Goal: Navigation & Orientation: Find specific page/section

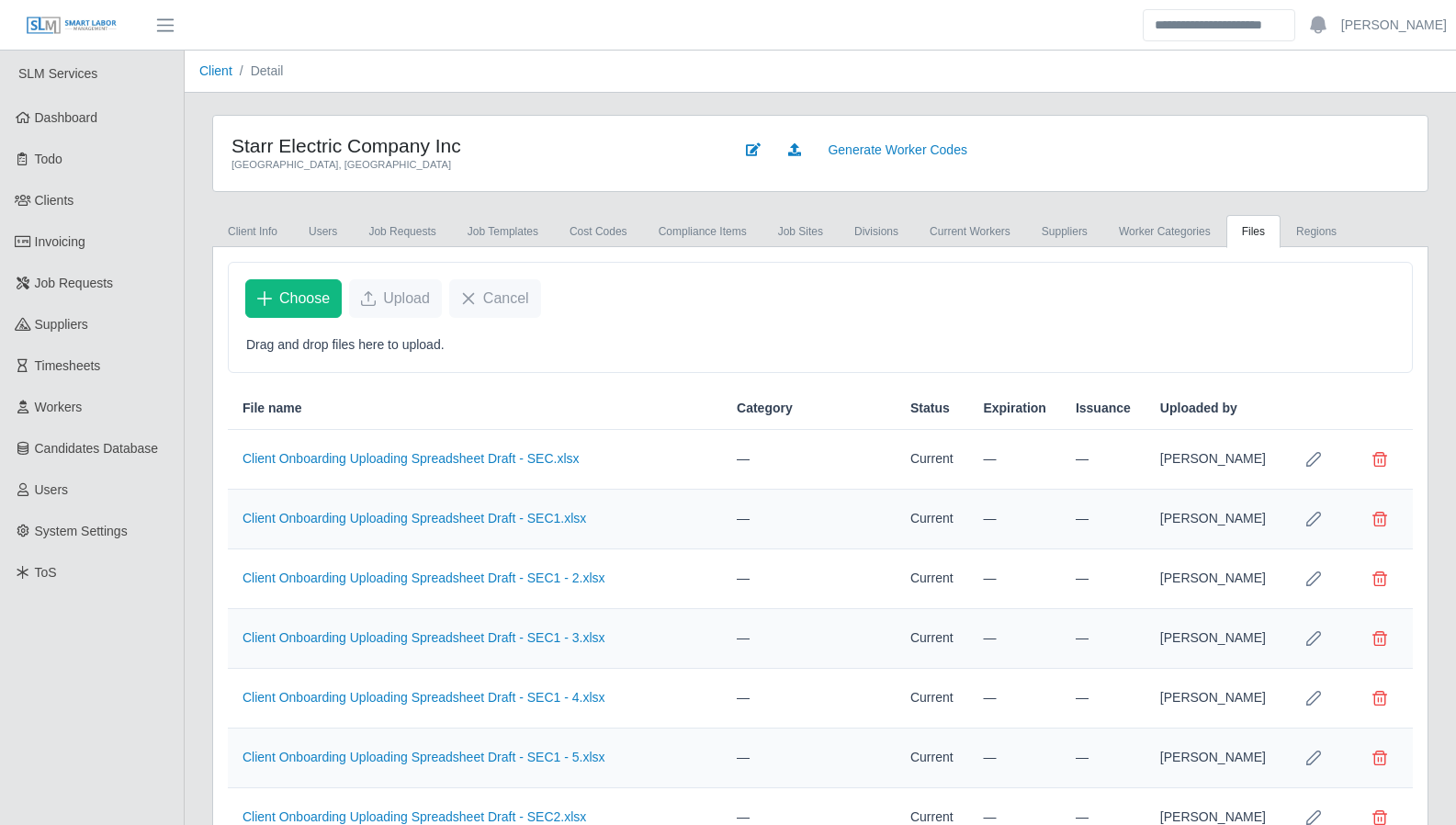
scroll to position [642, 0]
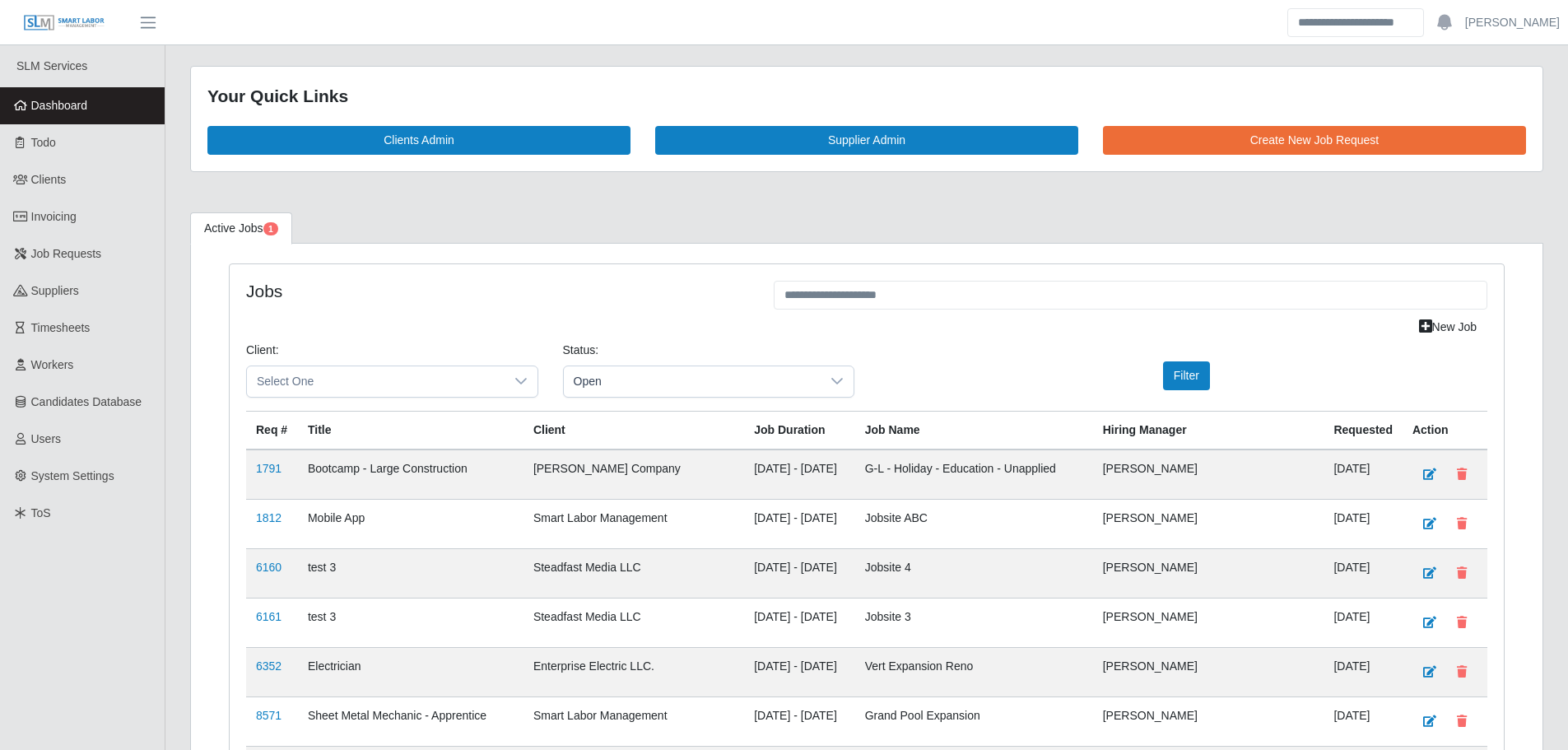
click at [111, 93] on link "Dashboard" at bounding box center [82, 105] width 165 height 37
click at [107, 102] on link "Dashboard" at bounding box center [82, 105] width 165 height 37
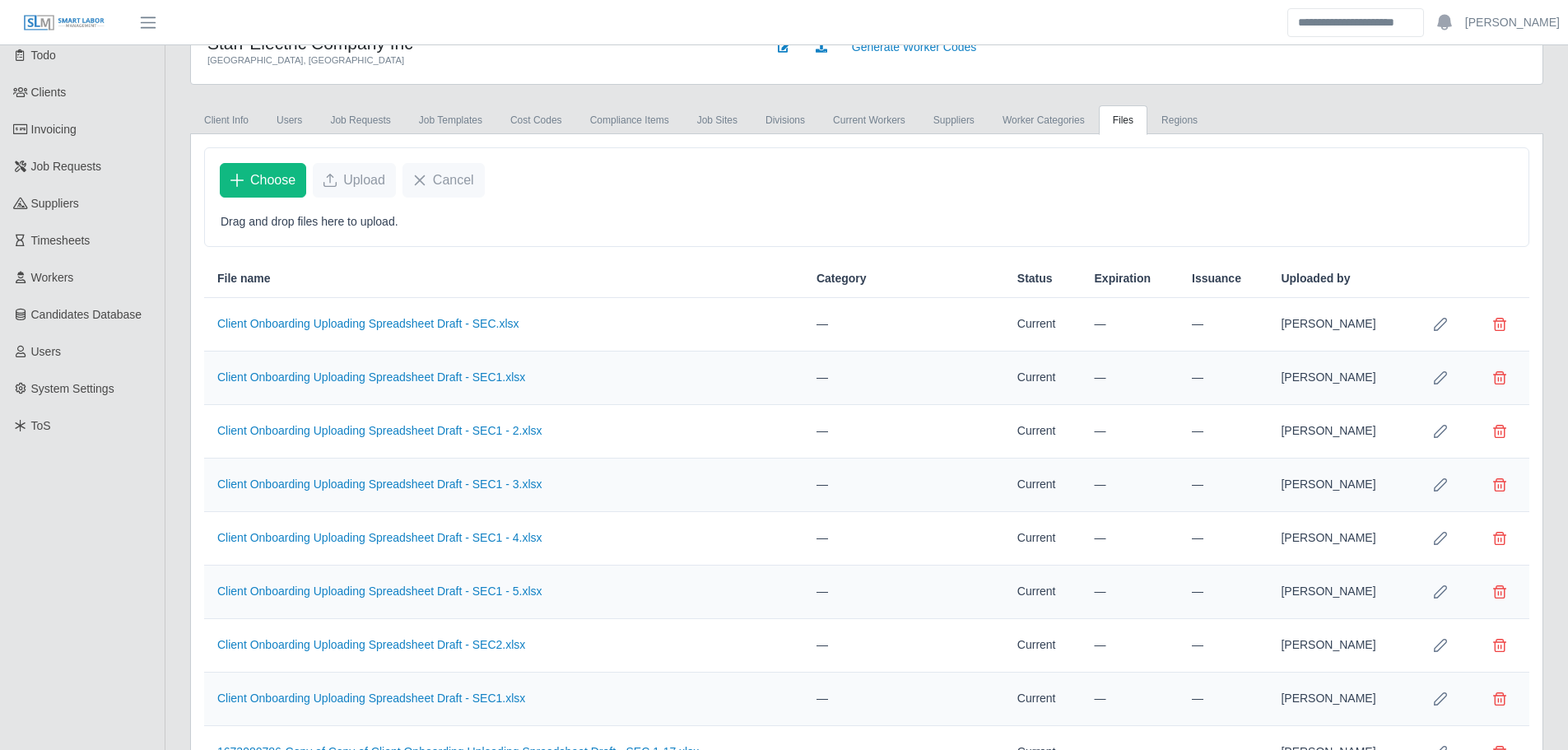
scroll to position [86, 0]
click at [925, 129] on link "Suppliers" at bounding box center [954, 122] width 69 height 30
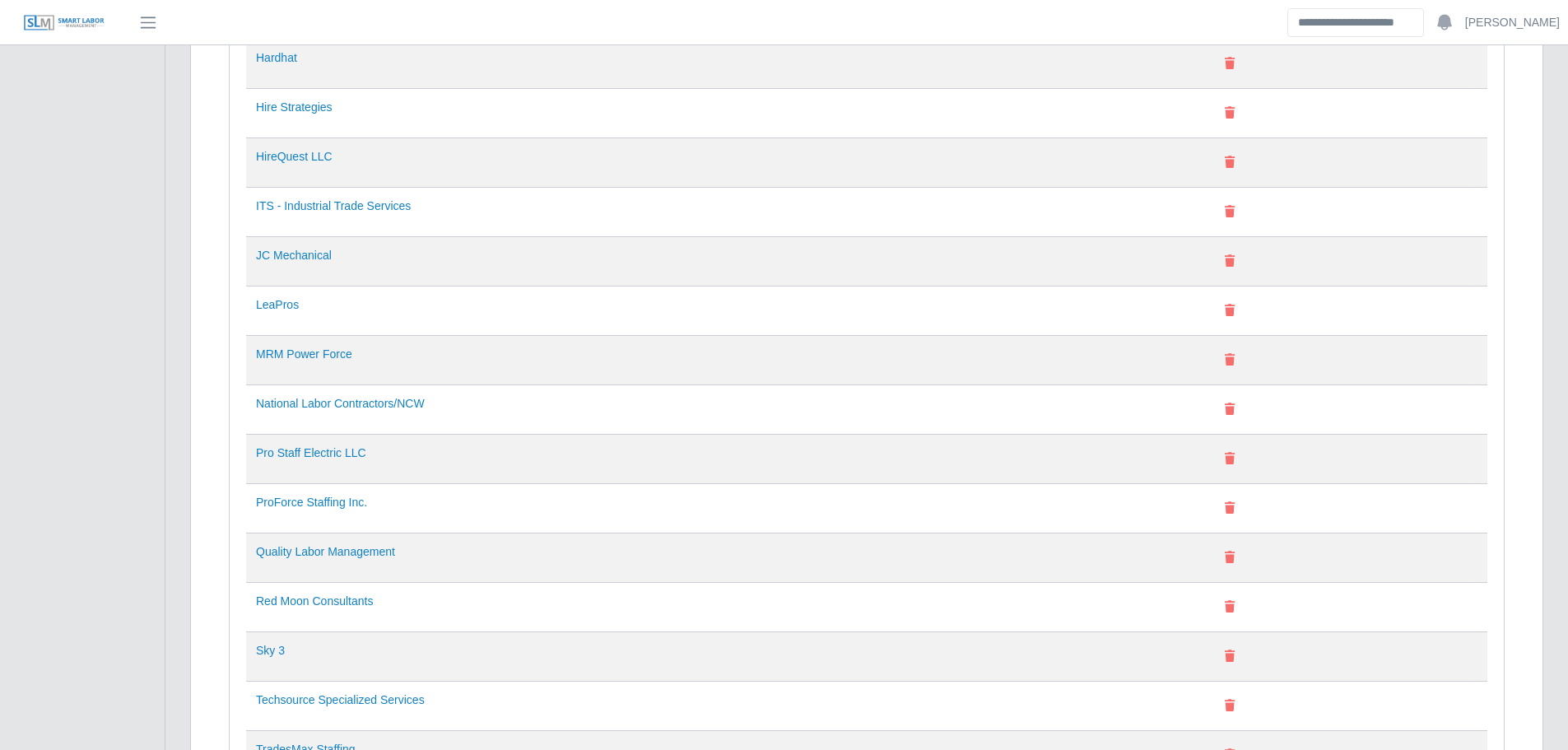
scroll to position [554, 0]
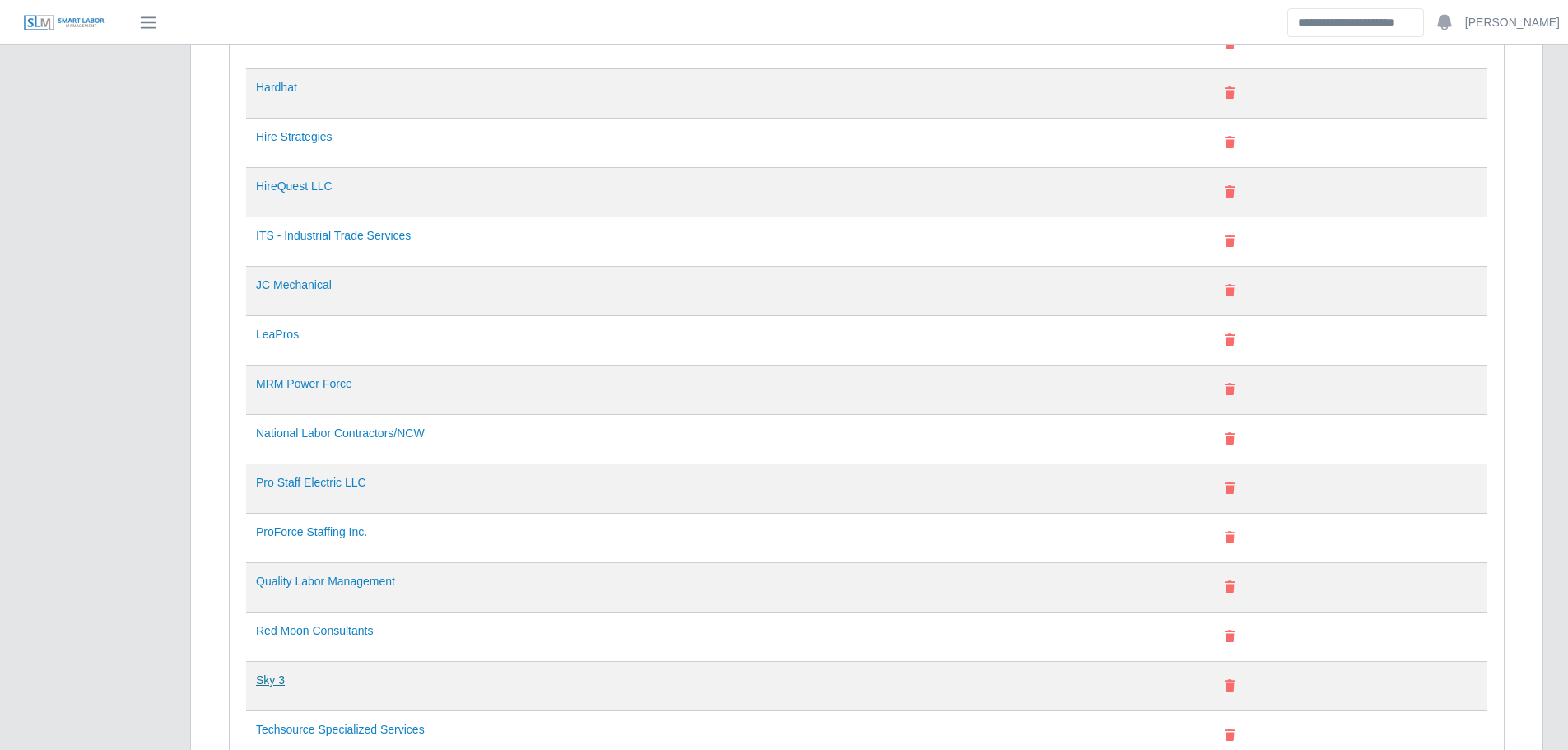
click at [261, 681] on link "Sky 3" at bounding box center [271, 680] width 29 height 13
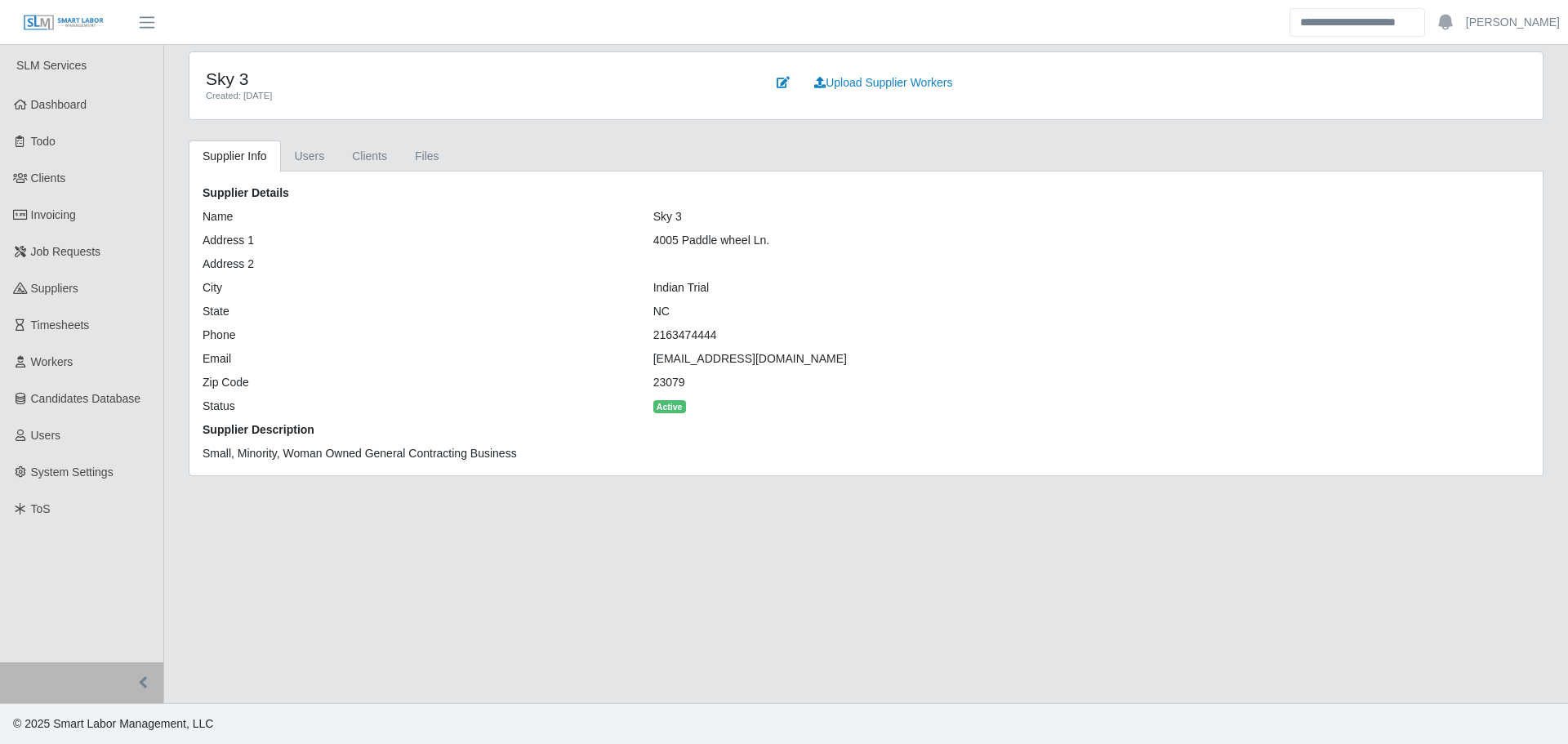
click at [454, 150] on ul "Supplier Info Users Clients Files" at bounding box center [866, 156] width 1355 height 31
click at [440, 156] on link "Files" at bounding box center [427, 156] width 52 height 31
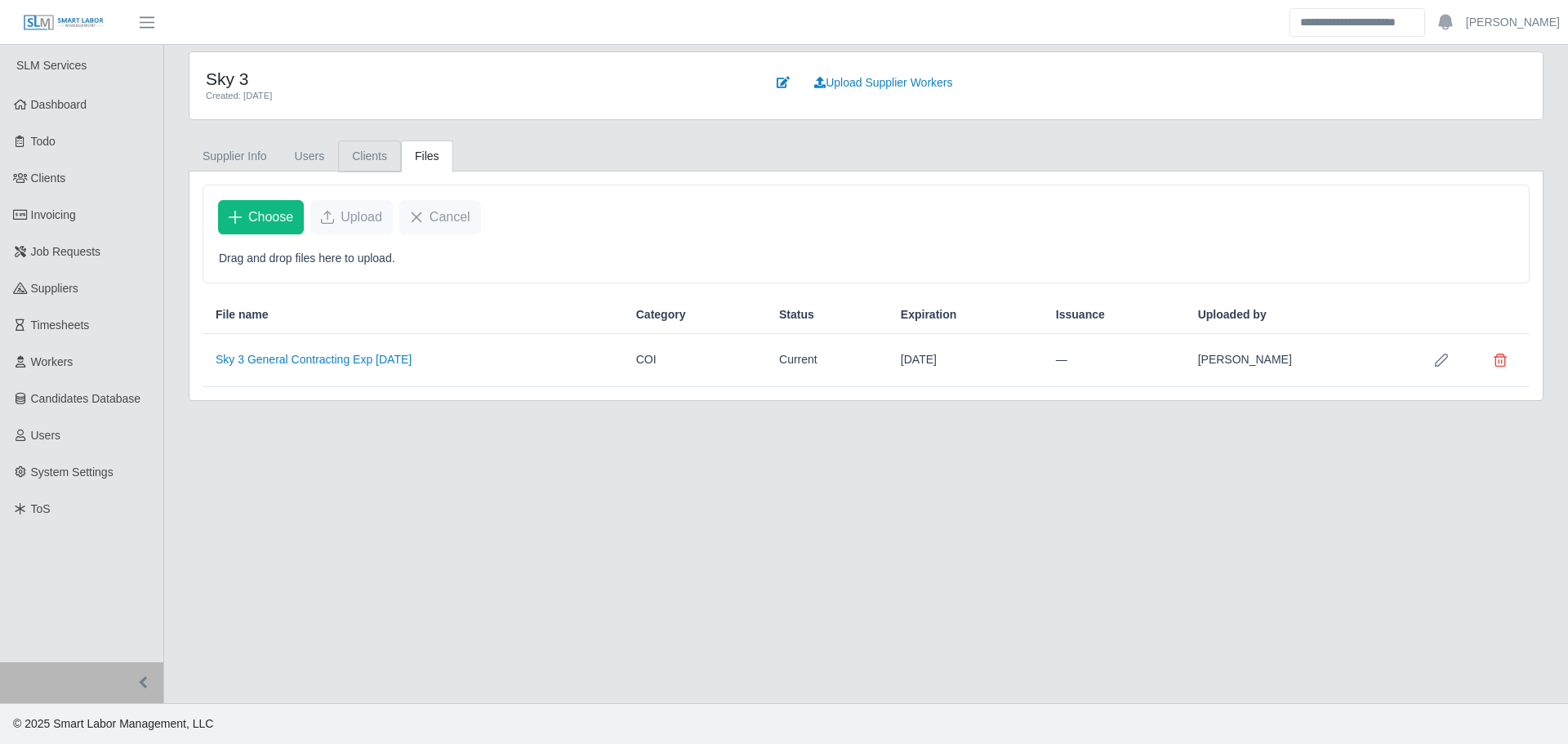
click at [341, 156] on link "Clients" at bounding box center [370, 156] width 63 height 31
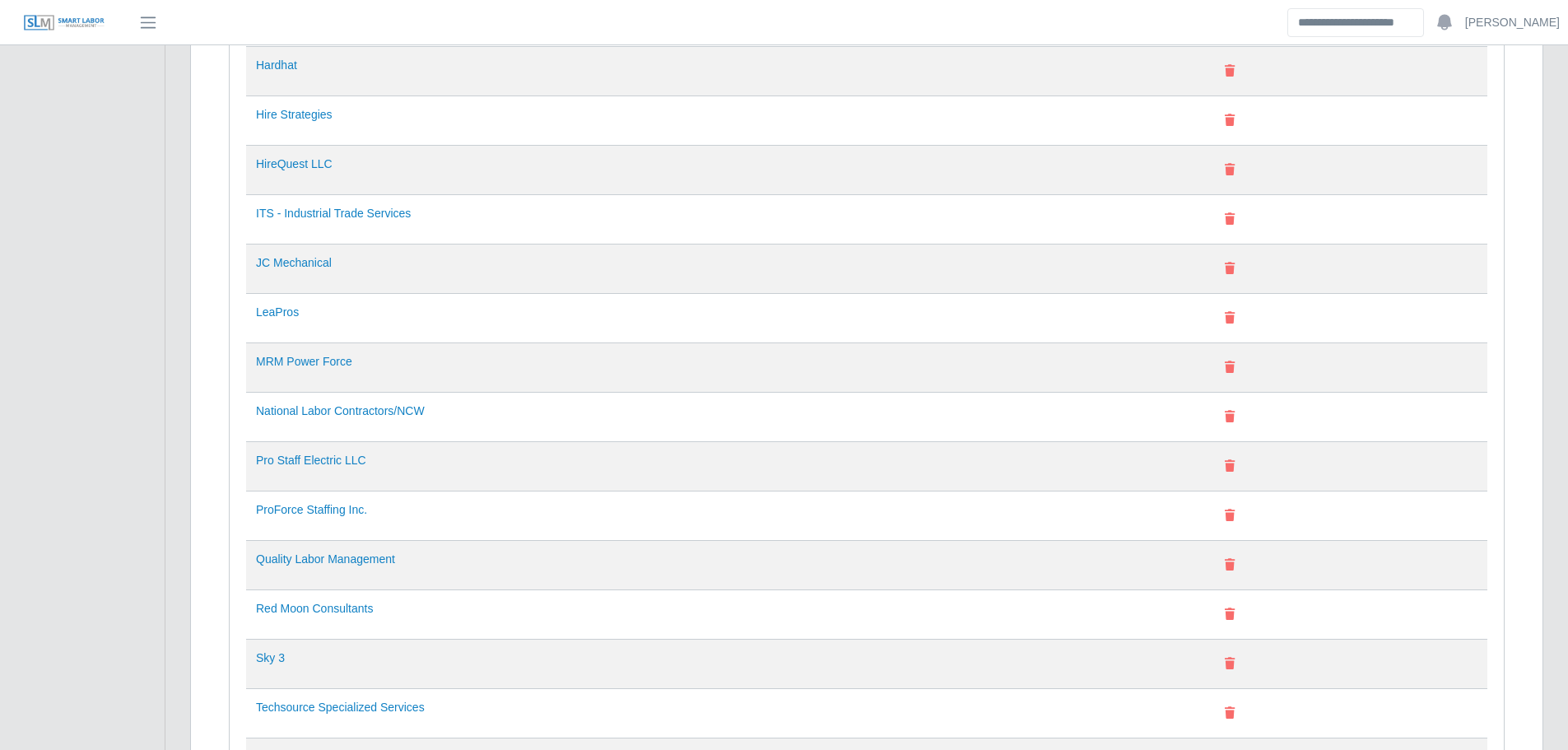
scroll to position [658, 0]
